Goal: Task Accomplishment & Management: Complete application form

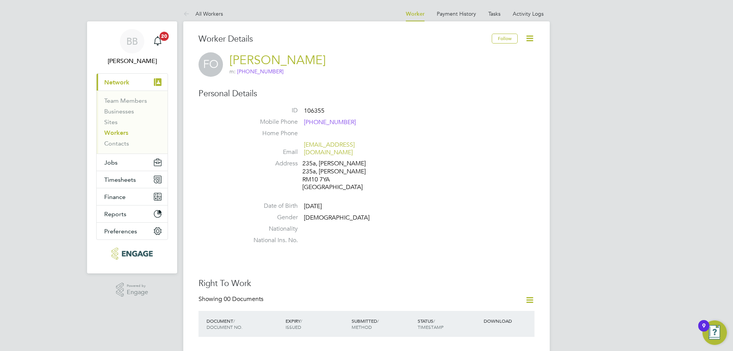
click at [130, 80] on button "Current page: Network" at bounding box center [132, 82] width 71 height 17
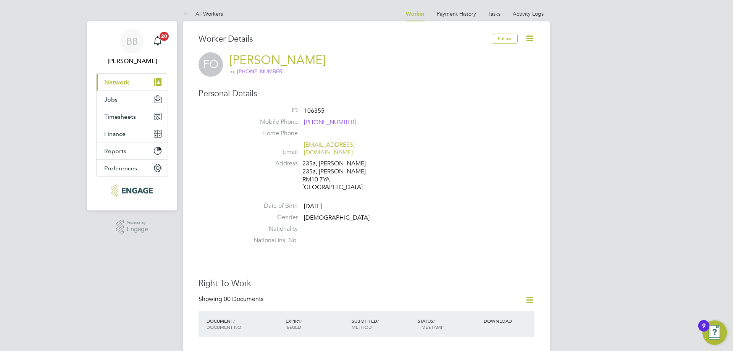
click at [130, 80] on button "Current page: Network" at bounding box center [132, 82] width 71 height 17
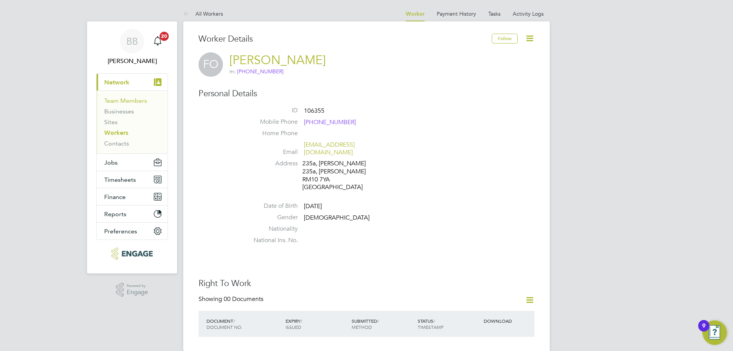
click at [130, 101] on link "Team Members" at bounding box center [125, 100] width 43 height 7
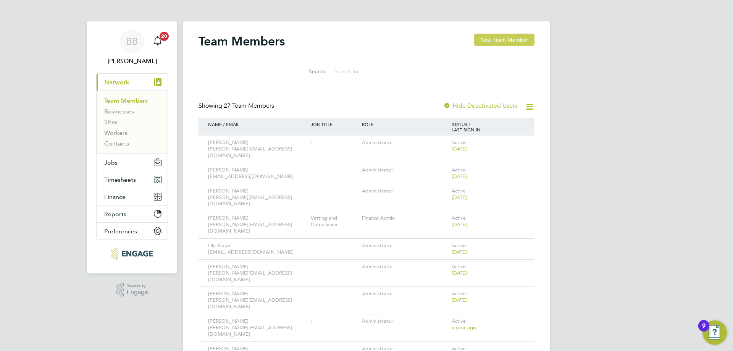
click at [512, 38] on button "New Team Member" at bounding box center [504, 40] width 60 height 12
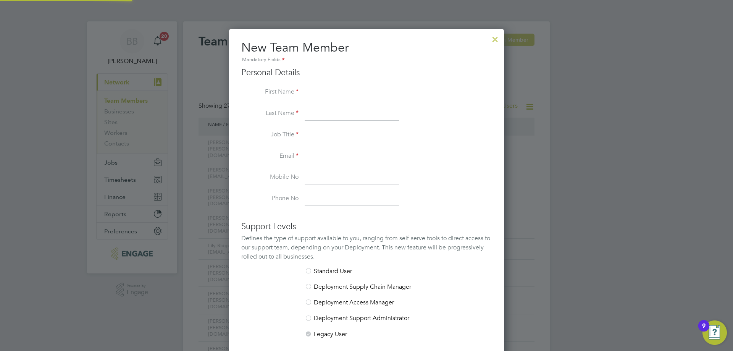
scroll to position [457, 275]
click at [378, 84] on div "Personal Details First Name Last Name Job Title Email Mobile No Phone No" at bounding box center [366, 136] width 250 height 138
click at [362, 108] on input at bounding box center [351, 114] width 94 height 14
click at [361, 92] on input at bounding box center [351, 92] width 94 height 14
type input "[PERSON_NAME]"
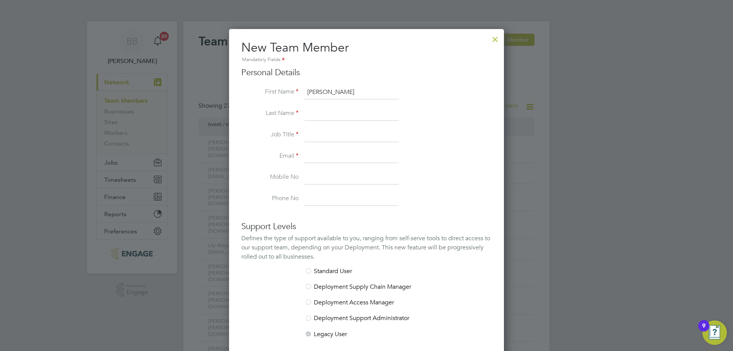
click at [362, 105] on li "First Name [PERSON_NAME]" at bounding box center [366, 95] width 250 height 21
type input "[PERSON_NAME]"
type input "Candidate Account Manager"
type input "[PERSON_NAME][EMAIL_ADDRESS][DOMAIN_NAME]"
click at [361, 177] on input at bounding box center [351, 178] width 94 height 14
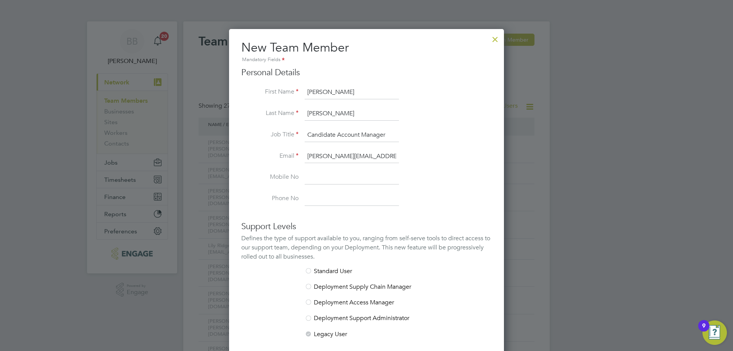
click at [433, 231] on h3 "Support Levels" at bounding box center [366, 226] width 250 height 11
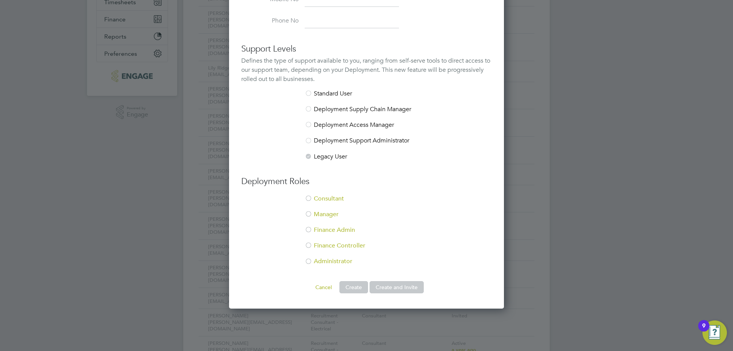
scroll to position [191, 0]
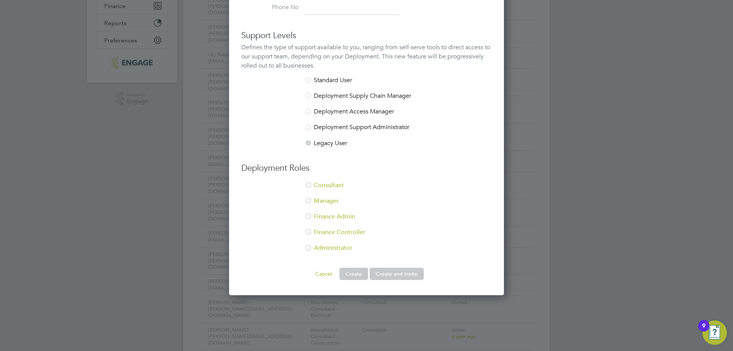
click at [338, 246] on li "Administrator" at bounding box center [366, 252] width 250 height 16
click at [389, 275] on button "Create and Invite" at bounding box center [396, 273] width 54 height 12
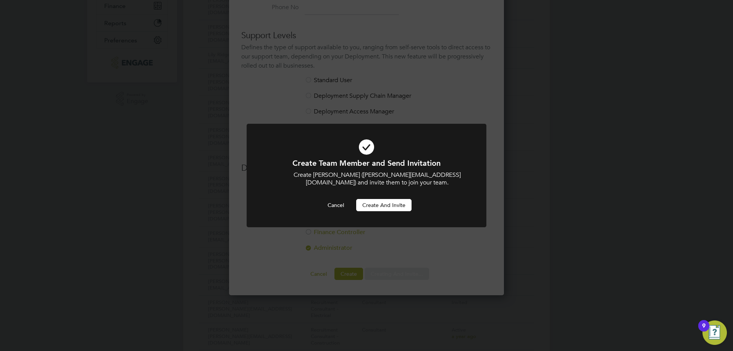
scroll to position [0, 0]
click at [365, 209] on button "Create and invite" at bounding box center [383, 205] width 55 height 12
